Goal: Transaction & Acquisition: Download file/media

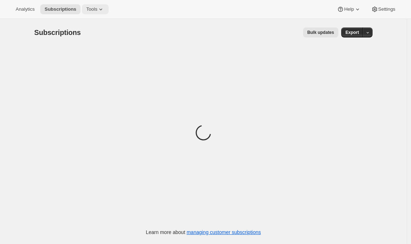
click at [100, 18] on div "Analytics Subscriptions Tools Help Settings" at bounding box center [205, 9] width 411 height 19
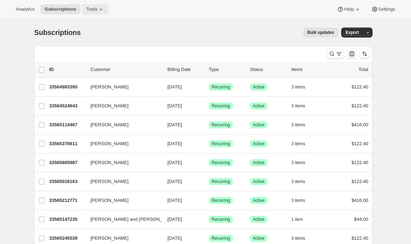
click at [99, 12] on icon at bounding box center [100, 9] width 7 height 7
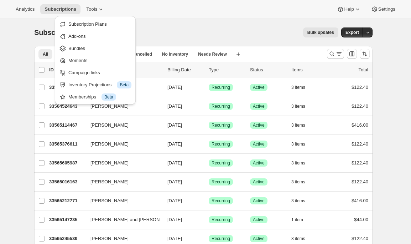
click at [201, 2] on div "Analytics Subscriptions Tools Help Settings" at bounding box center [205, 9] width 411 height 19
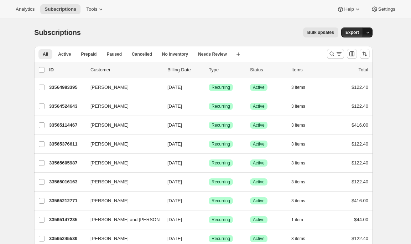
click at [369, 29] on button "button" at bounding box center [368, 32] width 10 height 10
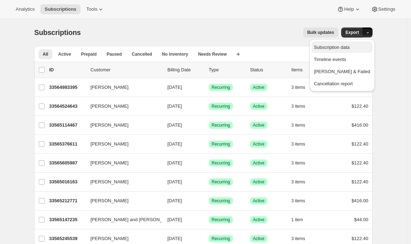
click at [351, 44] on span "Subscription data" at bounding box center [342, 47] width 56 height 7
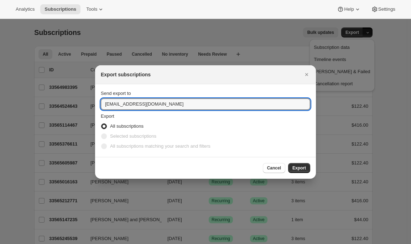
drag, startPoint x: 171, startPoint y: 103, endPoint x: 30, endPoint y: 91, distance: 141.5
type input "[PERSON_NAME][EMAIL_ADDRESS][DOMAIN_NAME]"
click at [298, 168] on span "Export" at bounding box center [300, 168] width 14 height 6
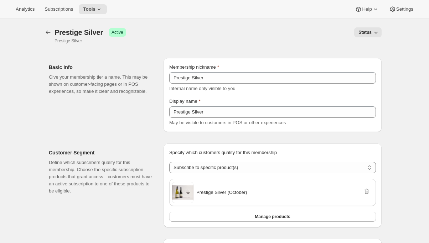
select select "products"
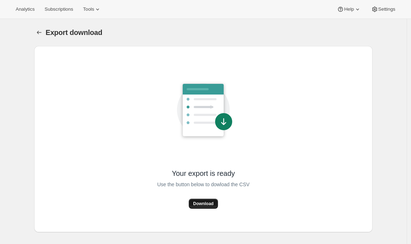
click at [207, 203] on span "Download" at bounding box center [203, 204] width 20 height 6
